Goal: Information Seeking & Learning: Learn about a topic

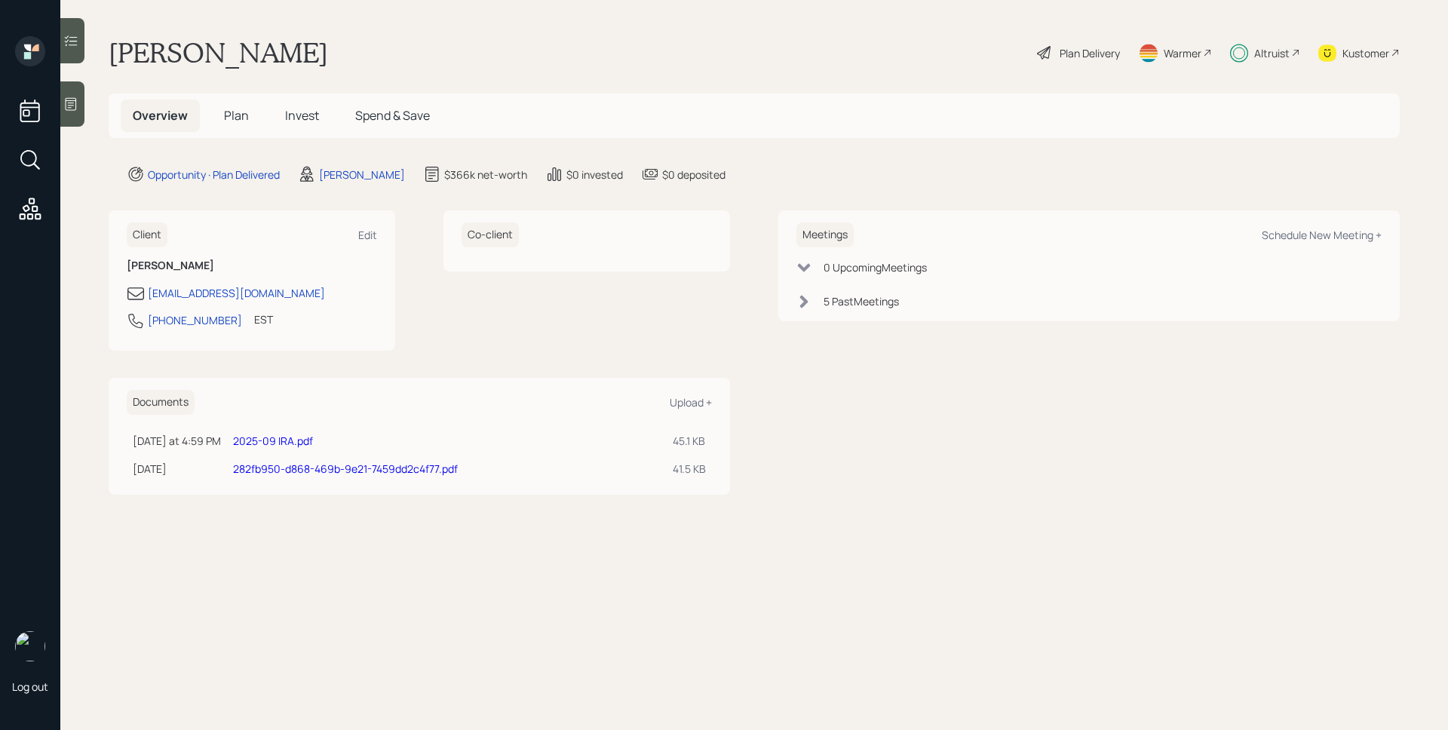
click at [1268, 49] on div "Altruist" at bounding box center [1271, 53] width 35 height 16
click at [284, 115] on h5 "Invest" at bounding box center [302, 116] width 58 height 32
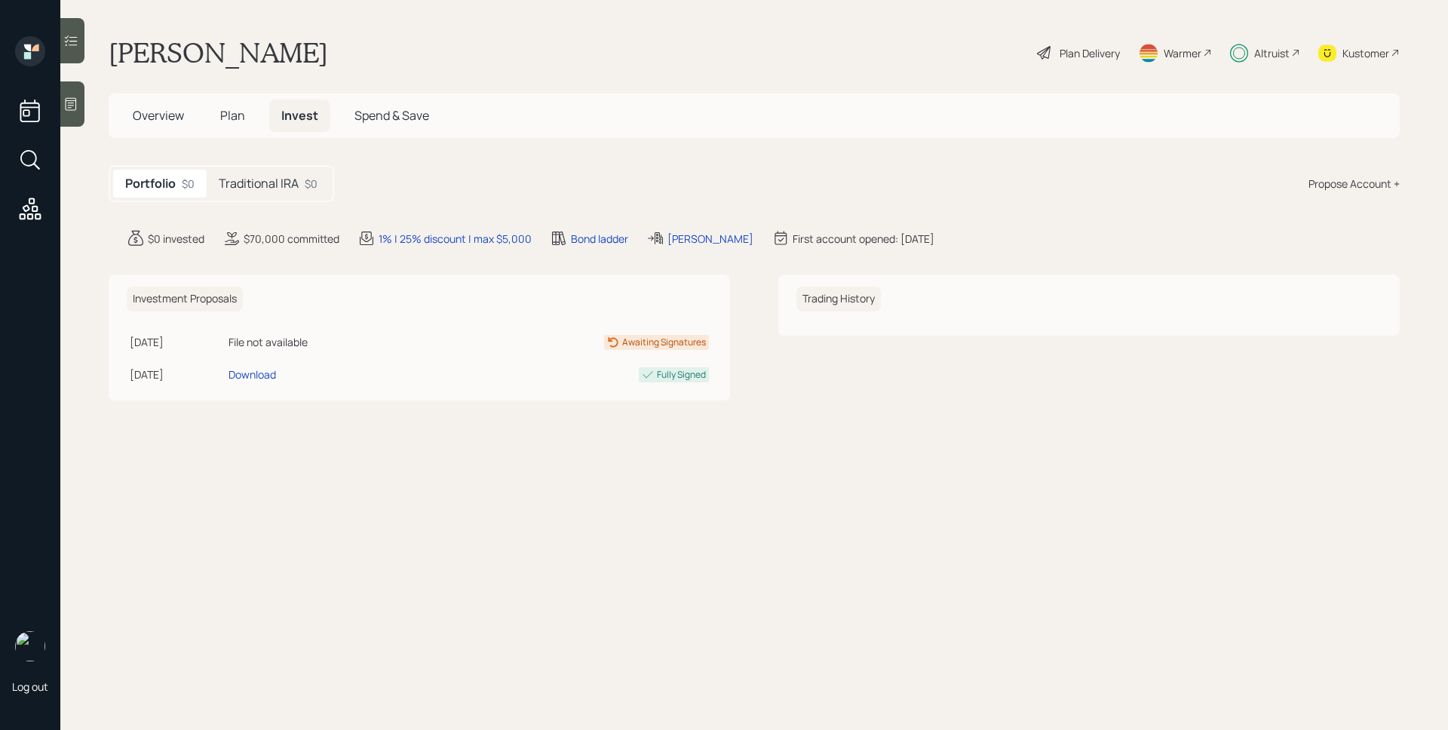
click at [277, 192] on div "Traditional IRA $0" at bounding box center [268, 184] width 123 height 28
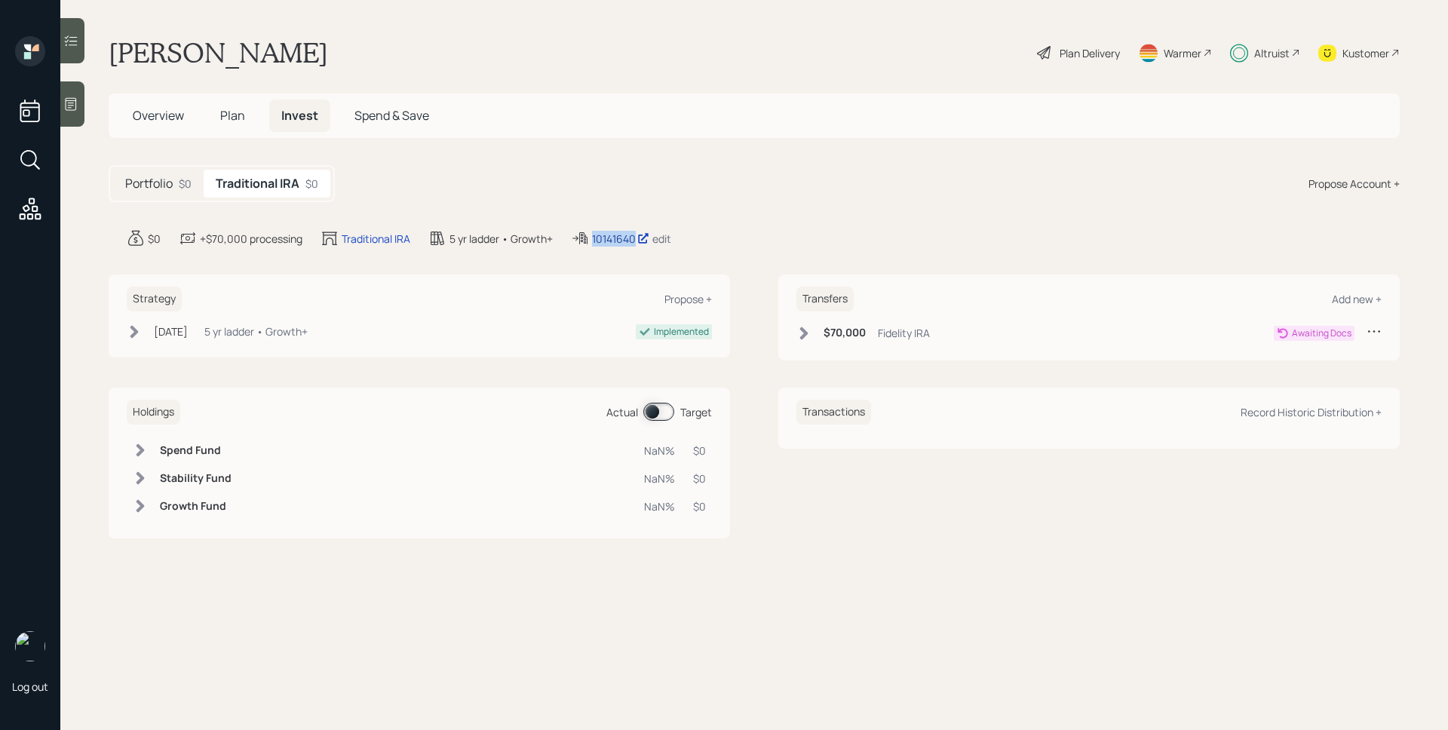
drag, startPoint x: 593, startPoint y: 236, endPoint x: 635, endPoint y: 242, distance: 42.7
click at [635, 242] on div "10141640" at bounding box center [620, 239] width 57 height 16
copy div "10141640"
click at [229, 112] on span "Plan" at bounding box center [232, 115] width 25 height 17
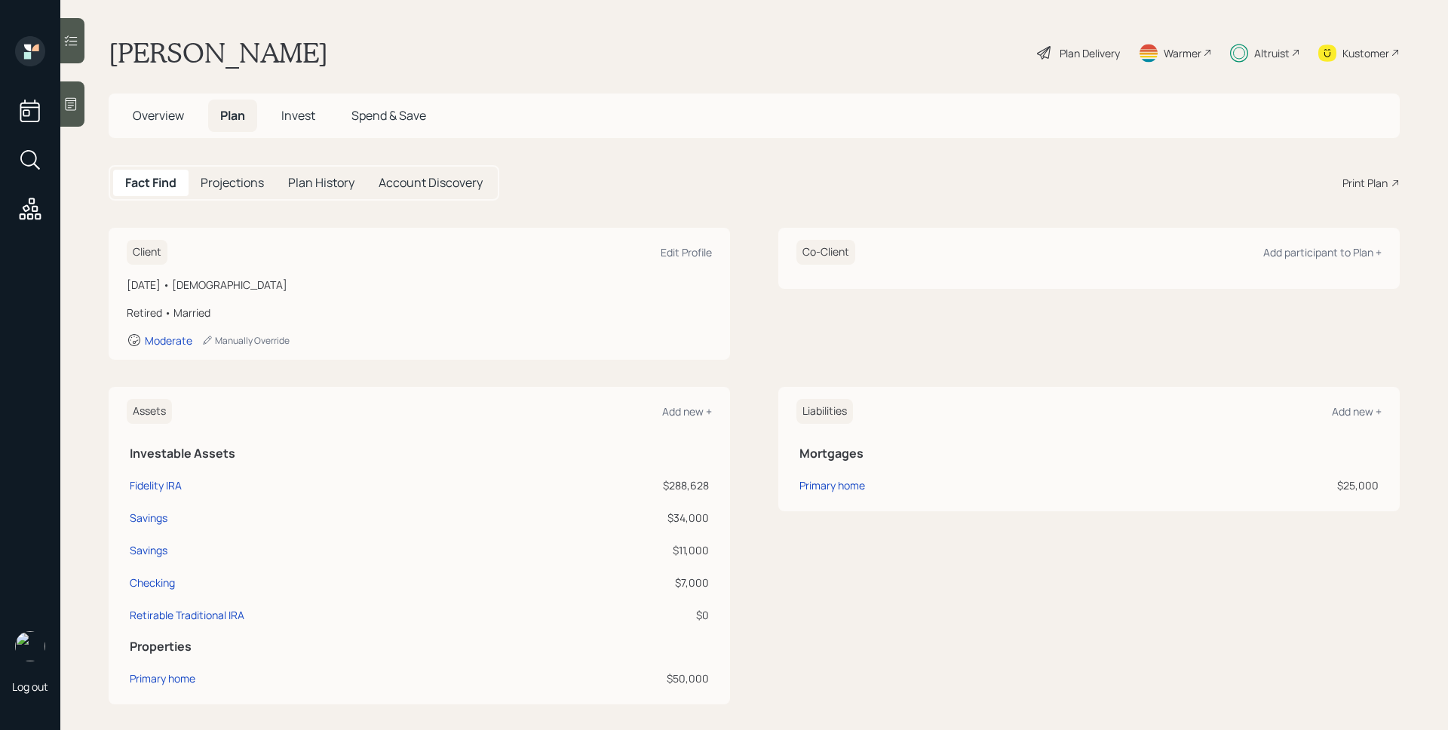
click at [158, 106] on h5 "Overview" at bounding box center [158, 116] width 75 height 32
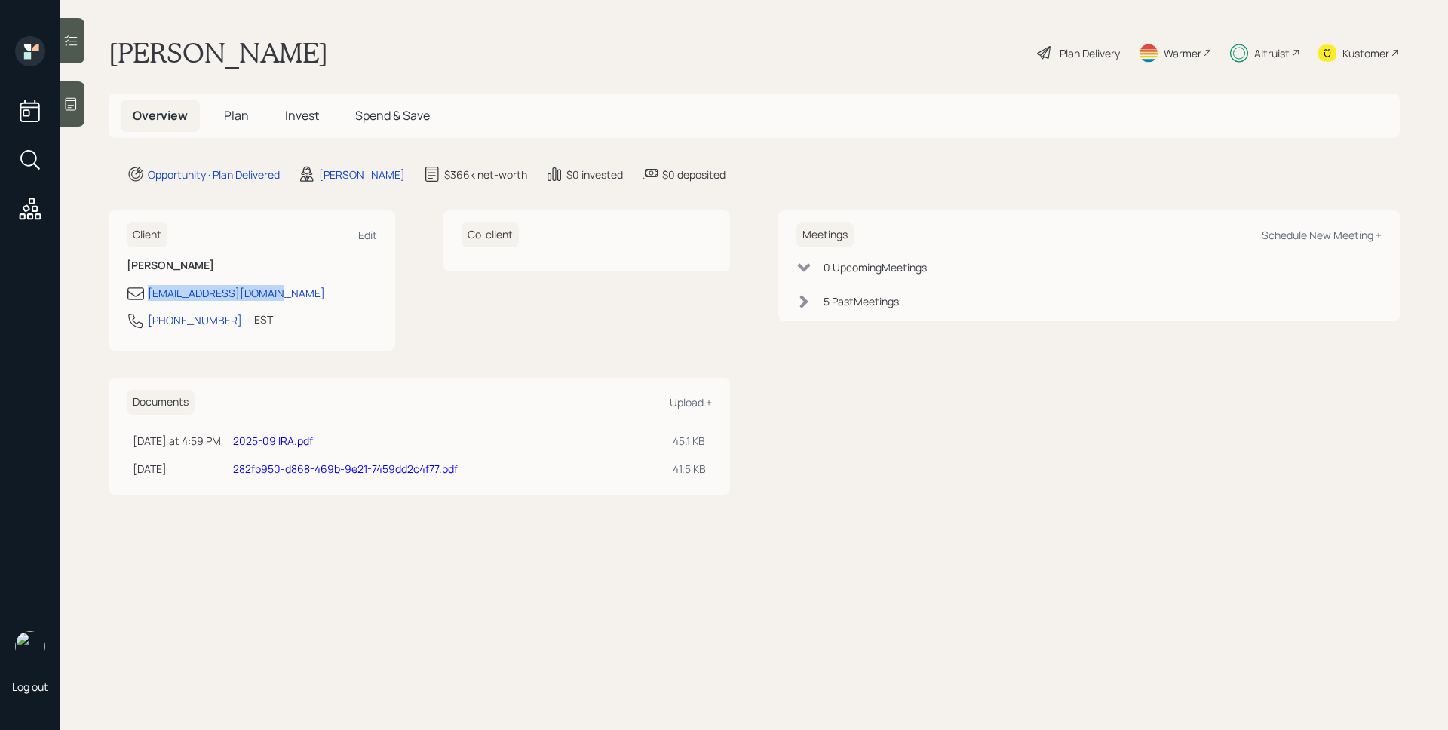
drag, startPoint x: 281, startPoint y: 294, endPoint x: 143, endPoint y: 294, distance: 138.0
click at [143, 294] on div "clintbostick@gmail.com" at bounding box center [252, 293] width 250 height 18
copy div "clintbostick@gmail.com"
click at [247, 115] on span "Plan" at bounding box center [236, 115] width 25 height 17
